Goal: Task Accomplishment & Management: Complete application form

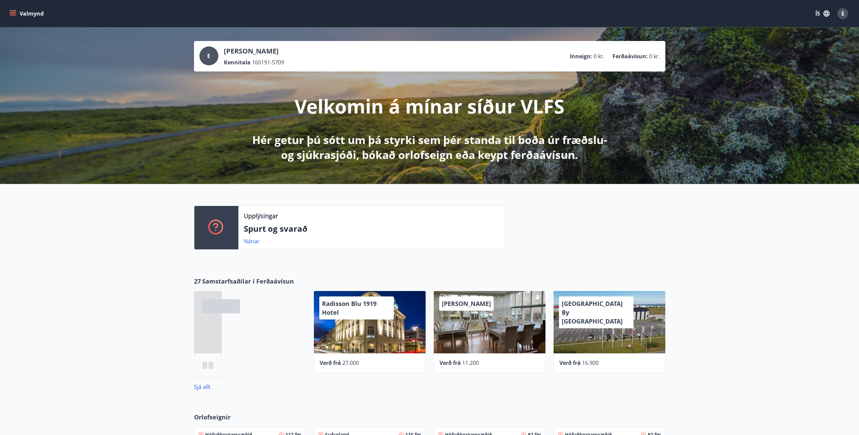
click at [15, 13] on icon "menu" at bounding box center [12, 13] width 7 height 7
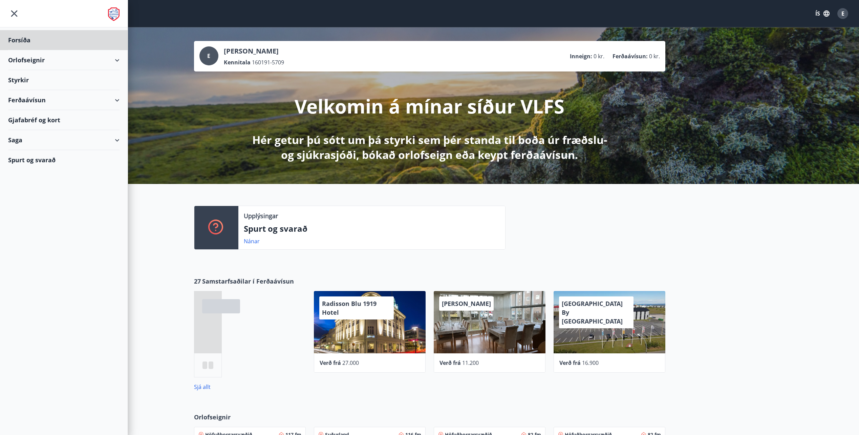
click at [24, 78] on div "Styrkir" at bounding box center [63, 80] width 111 height 20
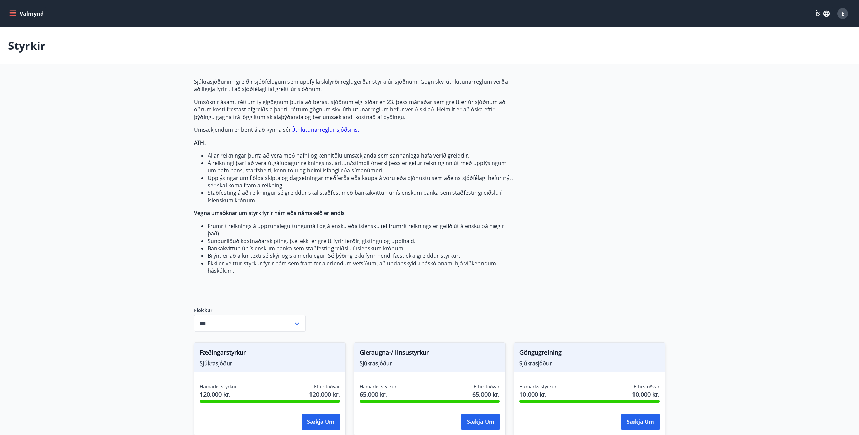
type input "***"
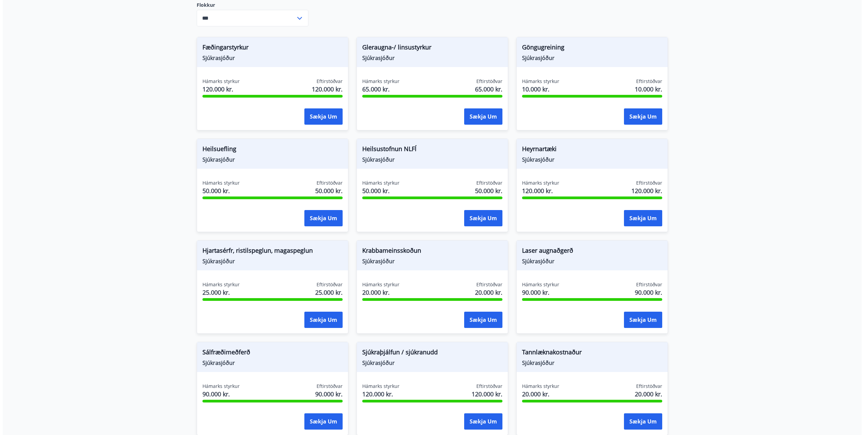
scroll to position [306, 0]
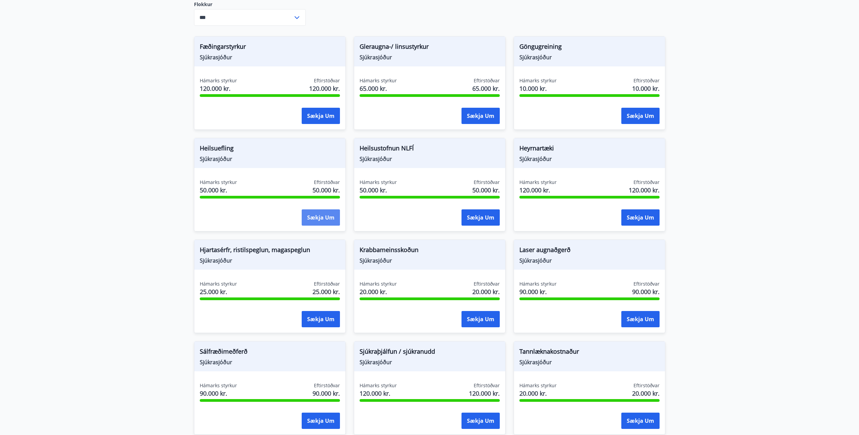
click at [333, 216] on button "Sækja um" at bounding box center [321, 217] width 38 height 16
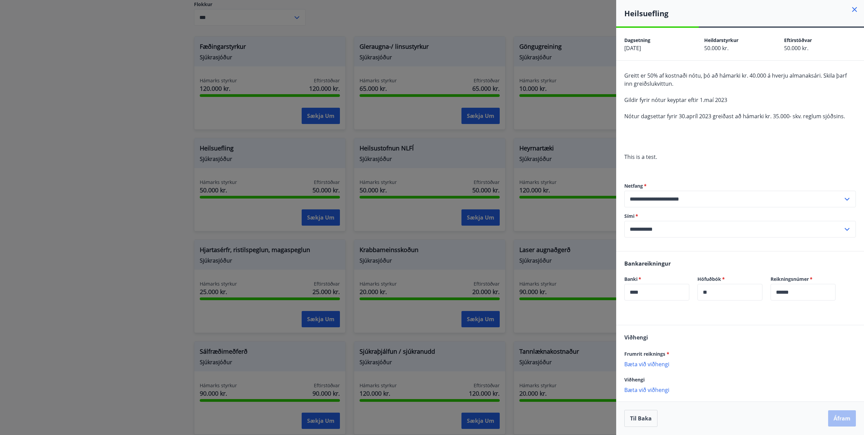
click at [662, 366] on p "Bæta við viðhengi" at bounding box center [740, 363] width 232 height 7
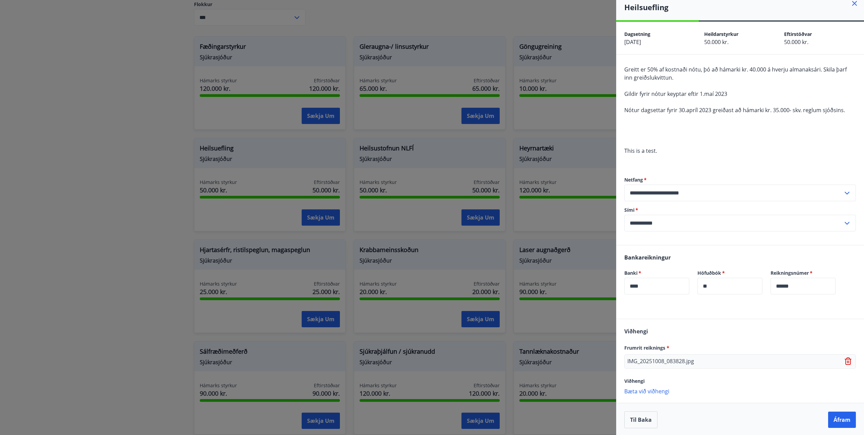
scroll to position [7, 0]
click at [665, 390] on p "Bæta við viðhengi" at bounding box center [740, 389] width 232 height 7
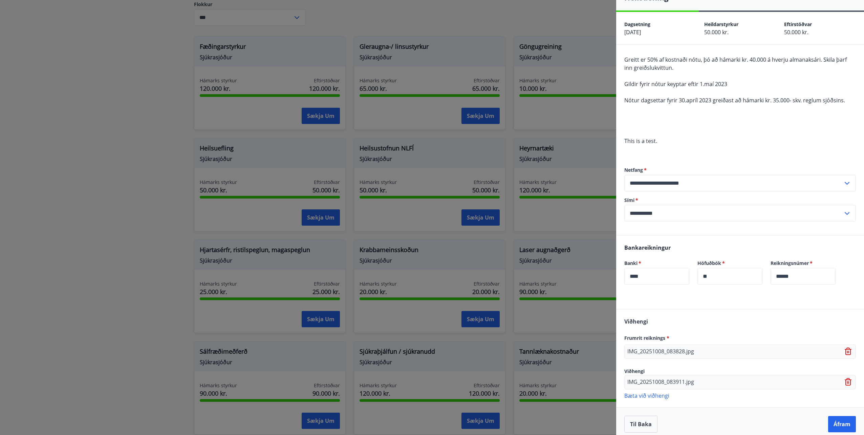
scroll to position [22, 0]
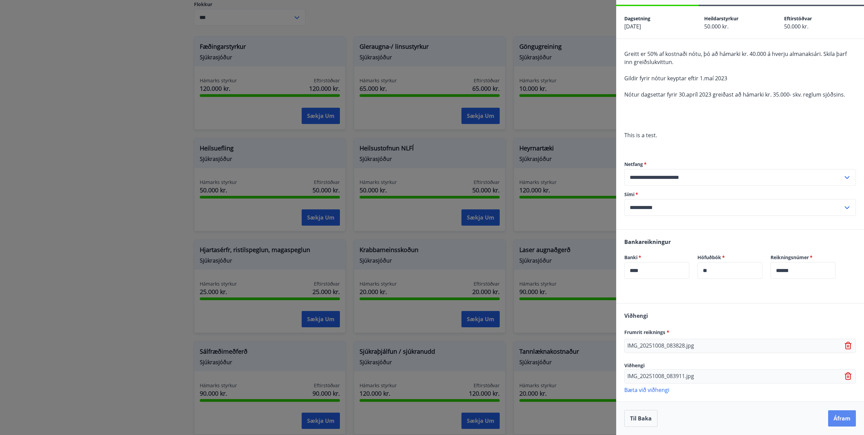
click at [831, 416] on button "Áfram" at bounding box center [842, 418] width 28 height 16
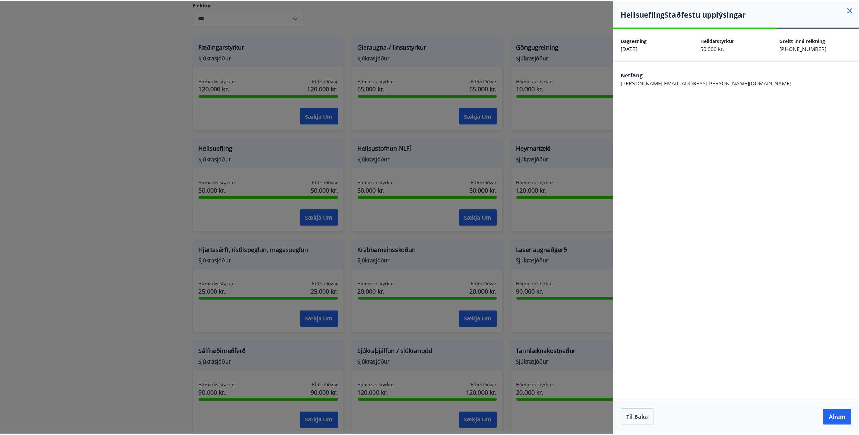
scroll to position [0, 0]
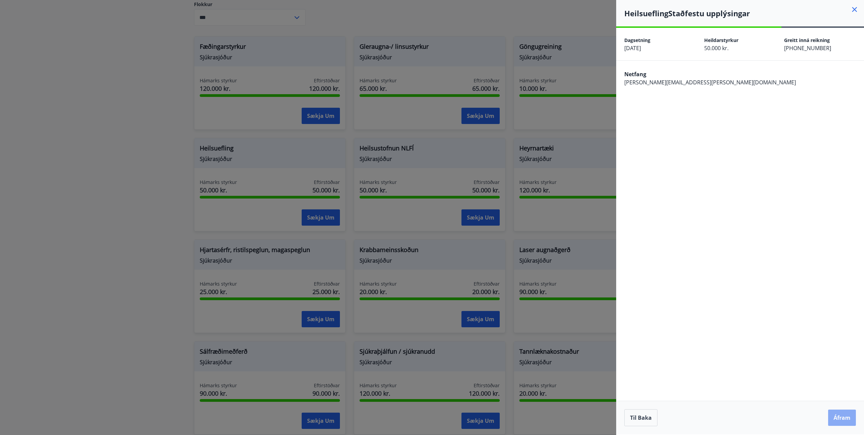
click at [833, 416] on button "Áfram" at bounding box center [842, 417] width 28 height 16
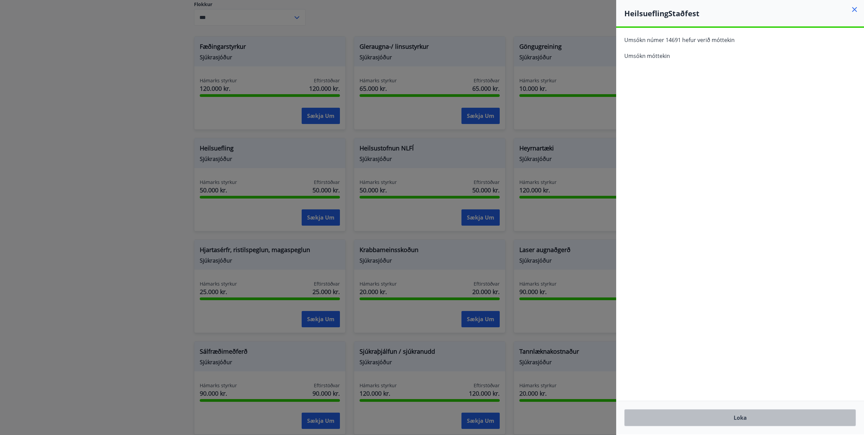
click at [733, 420] on button "Loka" at bounding box center [740, 417] width 232 height 17
